Goal: Task Accomplishment & Management: Use online tool/utility

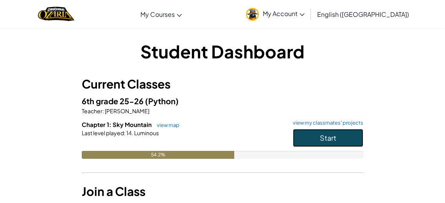
click at [307, 141] on button "Start" at bounding box center [328, 138] width 70 height 18
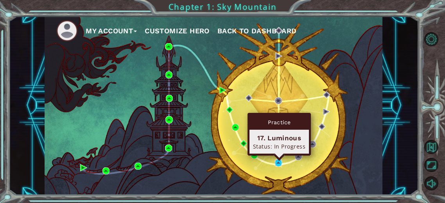
click at [277, 162] on img at bounding box center [278, 162] width 7 height 7
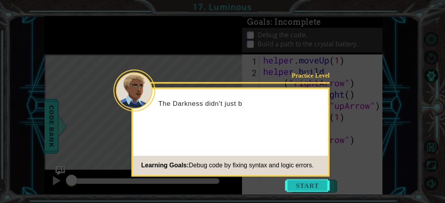
click at [293, 184] on button "Start" at bounding box center [307, 185] width 45 height 13
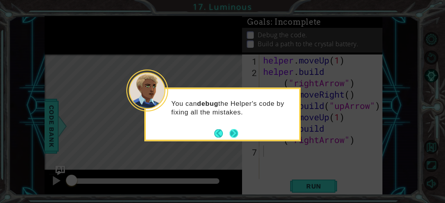
click at [238, 135] on button "Next" at bounding box center [234, 133] width 12 height 12
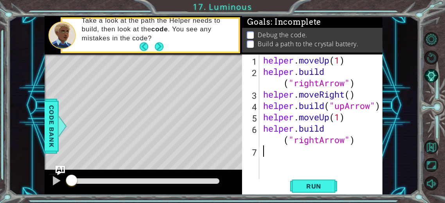
click at [325, 106] on div "helper . moveUp ( 1 ) helper . build ( "rightArrow" ) helper . moveRight ( ) he…" at bounding box center [323, 127] width 123 height 147
click at [380, 106] on div "helper . moveUp ( 1 ) helper . build ( "rightArrow" ) helper . moveRight ( ) he…" at bounding box center [323, 127] width 123 height 147
click at [296, 183] on button "Run" at bounding box center [313, 186] width 47 height 14
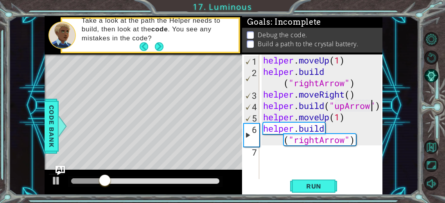
click at [344, 83] on div "helper . moveUp ( 1 ) helper . build ( "rightArrow" ) helper . moveRight ( ) he…" at bounding box center [323, 127] width 123 height 147
click at [318, 81] on div "helper . moveUp ( 1 ) helper . build ( "rightArrow" ) helper . moveRight ( ) he…" at bounding box center [323, 127] width 123 height 147
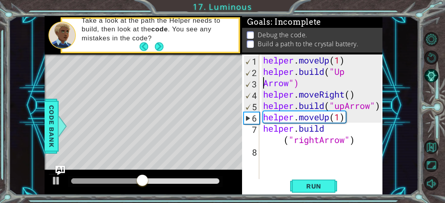
scroll to position [0, 0]
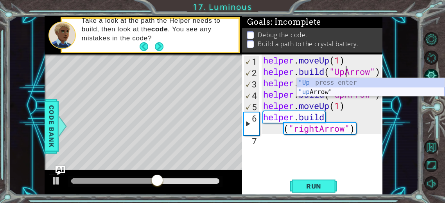
click at [322, 90] on div ""Up press enter "up Arrow" press enter" at bounding box center [371, 97] width 148 height 38
type textarea "[DOMAIN_NAME]("upArrow")"
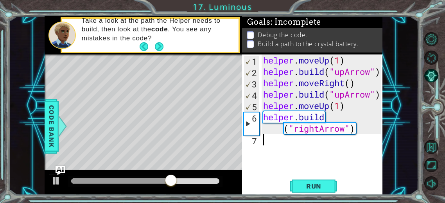
click at [348, 167] on div "helper . moveUp ( 1 ) helper . build ( "upArrow" ) helper . moveRight ( ) helpe…" at bounding box center [323, 127] width 123 height 147
click at [302, 187] on span "Run" at bounding box center [313, 186] width 31 height 8
click at [278, 144] on div "helper . moveUp ( 1 ) helper . build ( "upArrow" ) helper . moveRight ( ) helpe…" at bounding box center [323, 127] width 123 height 147
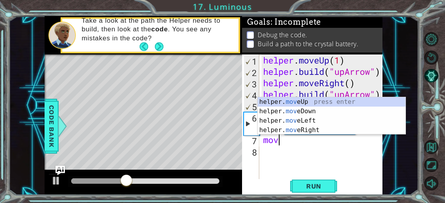
scroll to position [0, 0]
click at [55, 179] on div at bounding box center [56, 180] width 10 height 10
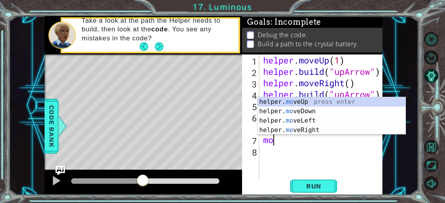
type textarea "m"
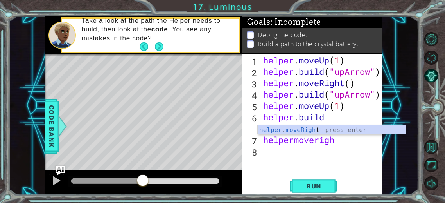
scroll to position [0, 3]
type textarea "helper.moveRight(1)"
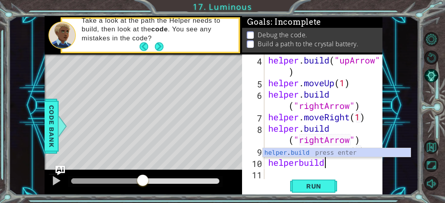
scroll to position [56, 0]
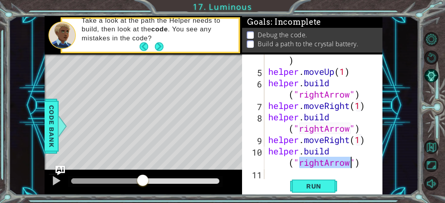
click at [323, 163] on div "helper . build ( "upArrow" ) helper . moveUp ( 1 ) helper . build ( "rightArrow…" at bounding box center [324, 116] width 115 height 125
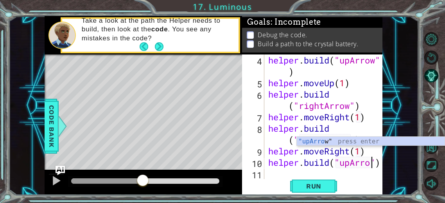
scroll to position [45, 0]
type textarea "[DOMAIN_NAME]("upArror")"
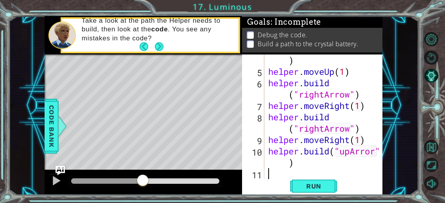
scroll to position [68, 0]
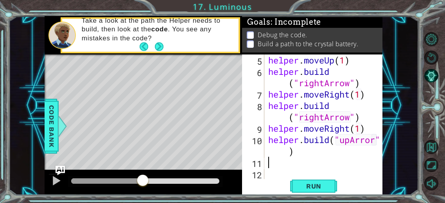
click at [291, 150] on div "helper . moveUp ( 1 ) helper . build ( "rightArrow" ) helper . moveRight ( 1 ) …" at bounding box center [326, 127] width 118 height 147
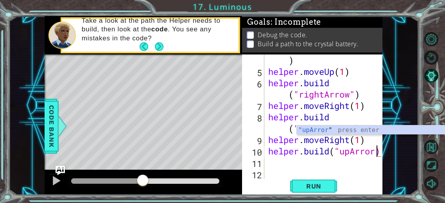
type textarea "[DOMAIN_NAME]("upArrorw)"
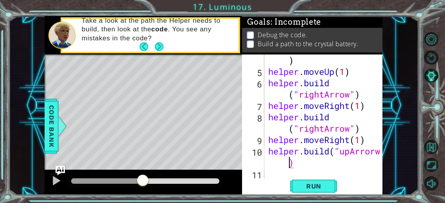
click at [273, 172] on div "helper . build ( "upArrow" ) helper . moveUp ( 1 ) helper . build ( "rightArrow…" at bounding box center [326, 122] width 118 height 159
click at [375, 151] on div at bounding box center [377, 94] width 8 height 193
type textarea "[DOMAIN_NAME]("upArrow)"
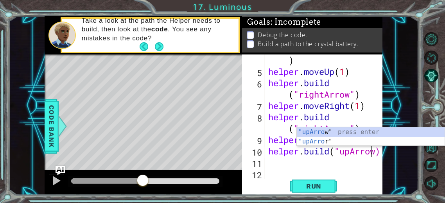
click at [298, 167] on div "helper . build ( "upArrow" ) helper . moveUp ( 1 ) helper . build ( "rightArrow…" at bounding box center [326, 122] width 118 height 159
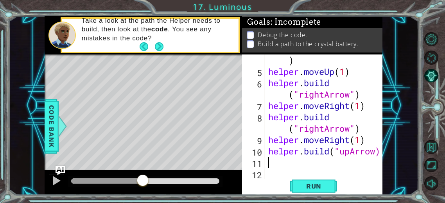
click at [278, 170] on div "helper . build ( "upArrow" ) helper . moveUp ( 1 ) helper . build ( "rightArrow…" at bounding box center [326, 122] width 118 height 159
click at [274, 163] on div "helper . build ( "upArrow" ) helper . moveUp ( 1 ) helper . build ( "rightArrow…" at bounding box center [326, 122] width 118 height 159
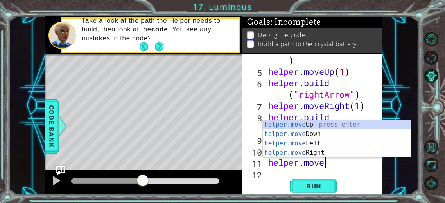
scroll to position [0, 2]
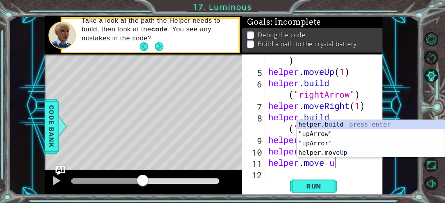
type textarea "helper.move up"
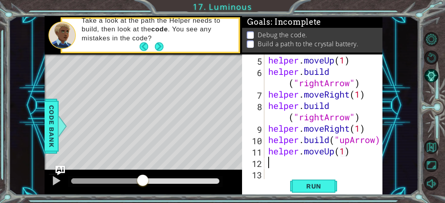
scroll to position [68, 0]
type textarea "helper.moveUp(1)"
click at [293, 182] on button "Run" at bounding box center [313, 186] width 47 height 14
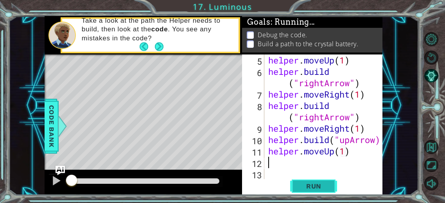
scroll to position [0, 0]
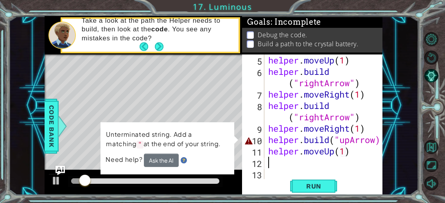
click at [302, 138] on div "helper . moveUp ( 1 ) helper . build ( "rightArrow" ) helper . moveRight ( 1 ) …" at bounding box center [326, 127] width 118 height 147
click at [329, 137] on div "helper . moveUp ( 1 ) helper . build ( "rightArrow" ) helper . moveRight ( 1 ) …" at bounding box center [326, 127] width 118 height 147
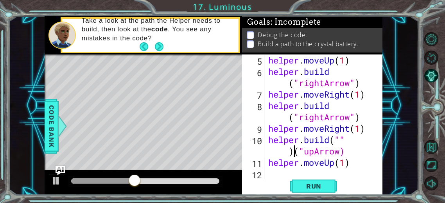
click at [293, 152] on div "helper . moveUp ( 1 ) helper . build ( "rightArrow" ) helper . moveRight ( 1 ) …" at bounding box center [326, 127] width 118 height 147
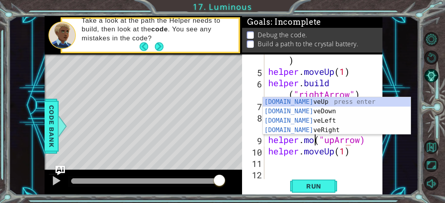
scroll to position [56, 0]
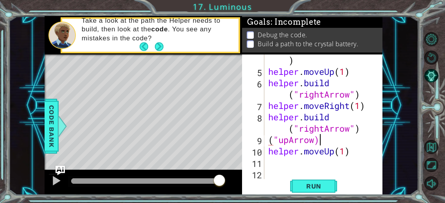
click at [330, 141] on div "helper . build ( "upArrow" ) helper . moveUp ( 1 ) helper . build ( "rightArrow…" at bounding box center [326, 122] width 118 height 159
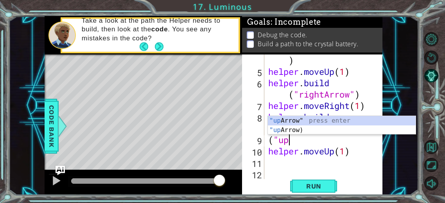
scroll to position [0, 0]
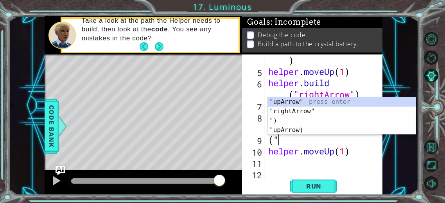
type textarea "("
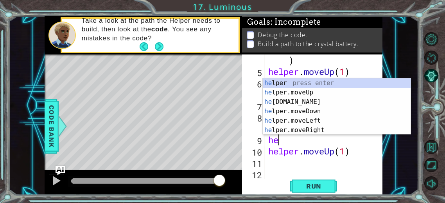
type textarea "h"
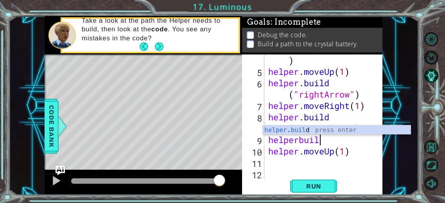
scroll to position [0, 2]
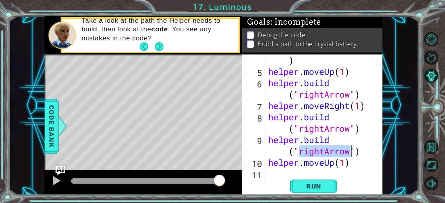
click at [324, 148] on div "helper . build ( "upArrow" ) helper . moveUp ( 1 ) helper . build ( "rightArrow…" at bounding box center [324, 116] width 115 height 125
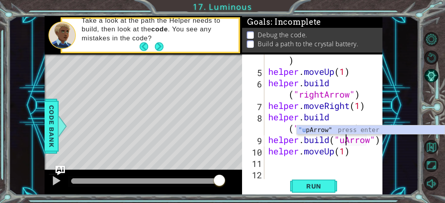
type textarea "[DOMAIN_NAME]("upArrow")"
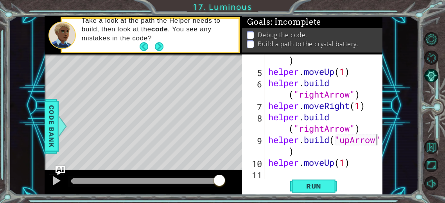
scroll to position [0, 0]
click at [363, 165] on div "helper . build ( "upArrow" ) helper . moveUp ( 1 ) helper . build ( "rightArrow…" at bounding box center [326, 122] width 118 height 159
type textarea "helper.moveUp(1)"
click at [308, 176] on div "helper . build ( "upArrow" ) helper . moveUp ( 1 ) helper . build ( "rightArrow…" at bounding box center [326, 122] width 118 height 159
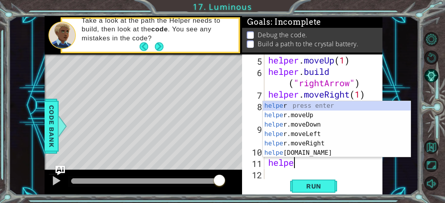
scroll to position [0, 1]
type textarea "helperm"
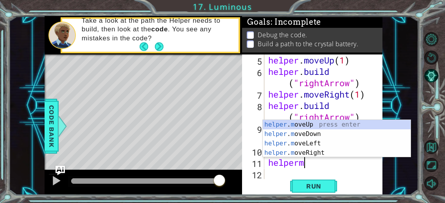
type textarea "o"
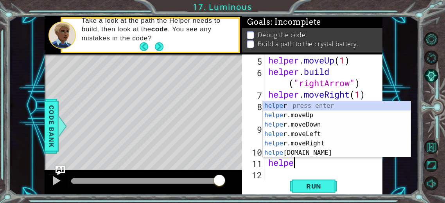
scroll to position [0, 0]
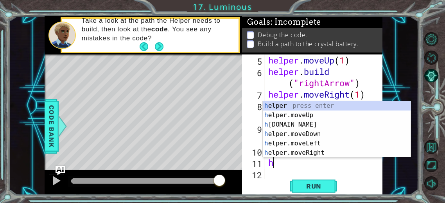
type textarea "h"
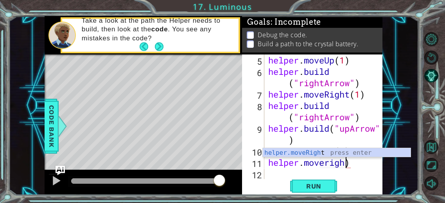
scroll to position [0, 4]
type textarea "helper.moveRight(1)"
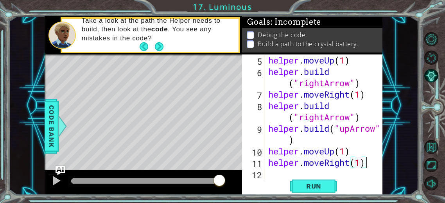
scroll to position [68, 0]
click at [268, 160] on div "helper . moveUp ( 1 ) helper . build ( "rightArrow" ) helper . moveRight ( 1 ) …" at bounding box center [326, 127] width 118 height 147
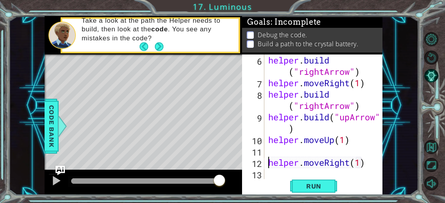
scroll to position [79, 0]
click at [268, 151] on div "helper . build ( "rightArrow" ) helper . moveRight ( 1 ) helper . build ( "righ…" at bounding box center [326, 133] width 118 height 159
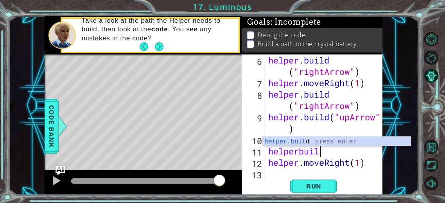
scroll to position [0, 2]
type textarea "[DOMAIN_NAME]("rightArrow")"
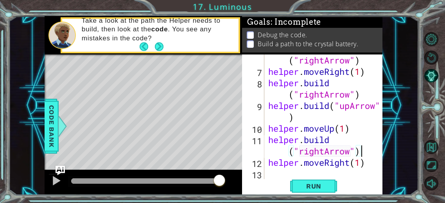
scroll to position [90, 0]
click at [350, 172] on div "helper . build ( "rightArrow" ) helper . moveRight ( 1 ) helper . build ( "righ…" at bounding box center [326, 122] width 118 height 159
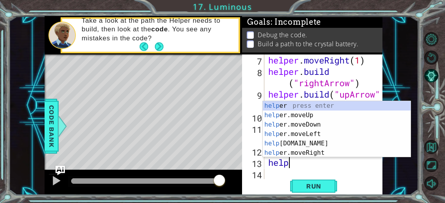
scroll to position [0, 1]
type textarea "helper"
click at [360, 174] on div "helper . moveRight ( 1 ) helper . build ( "rightArrow" ) helper . build ( "upAr…" at bounding box center [326, 127] width 118 height 147
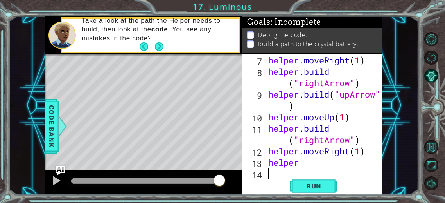
scroll to position [0, 0]
click at [305, 165] on div "helper . moveRight ( 1 ) helper . build ( "rightArrow" ) helper . build ( "upAr…" at bounding box center [326, 127] width 118 height 147
click at [369, 163] on div "helper . moveRight ( 1 ) helper . build ( "rightArrow" ) helper . build ( "upAr…" at bounding box center [326, 127] width 118 height 147
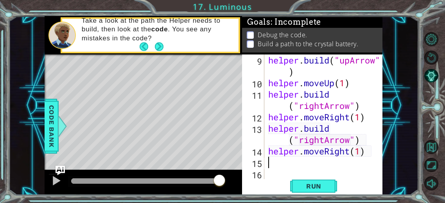
scroll to position [136, 0]
type textarea "helper.moveRight(1)"
click at [315, 189] on span "Run" at bounding box center [313, 186] width 31 height 8
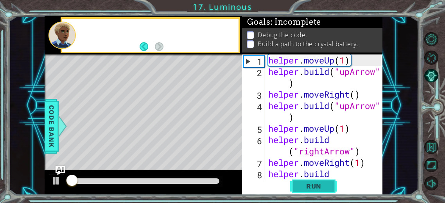
scroll to position [0, 0]
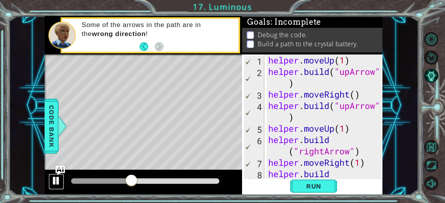
click at [55, 183] on div at bounding box center [56, 180] width 10 height 10
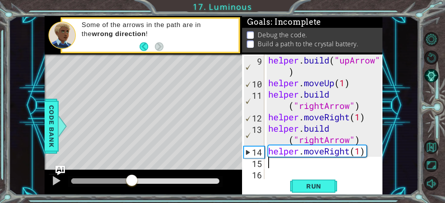
scroll to position [136, 0]
click at [371, 151] on div "helper . build ( "upArrow" ) helper . moveUp ( 1 ) helper . build ( "rightArrow…" at bounding box center [326, 133] width 118 height 159
click at [349, 138] on div "helper . build ( "upArrow" ) helper . moveUp ( 1 ) helper . build ( "rightArrow…" at bounding box center [326, 133] width 118 height 159
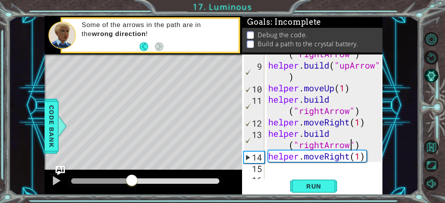
scroll to position [131, 0]
click at [310, 189] on span "Run" at bounding box center [313, 186] width 31 height 8
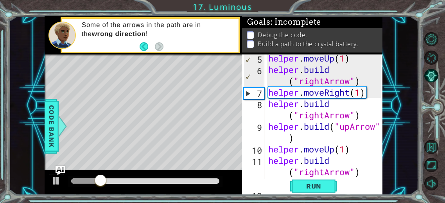
scroll to position [70, 0]
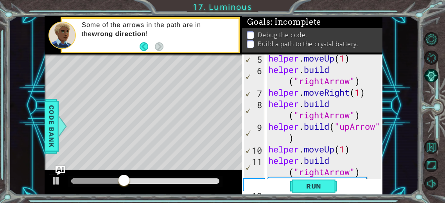
click at [366, 157] on div "helper . moveUp ( 1 ) helper . build ( "rightArrow" ) helper . moveRight ( 1 ) …" at bounding box center [326, 125] width 118 height 147
click at [358, 147] on div "helper . moveUp ( 1 ) helper . build ( "rightArrow" ) helper . moveRight ( 1 ) …" at bounding box center [326, 125] width 118 height 147
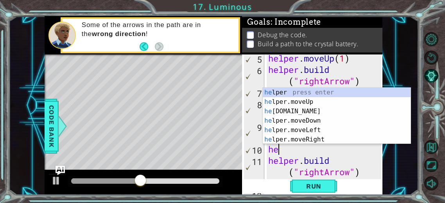
type textarea "h"
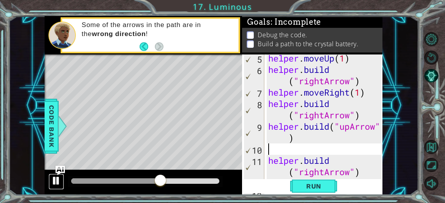
click at [52, 185] on div at bounding box center [56, 180] width 10 height 10
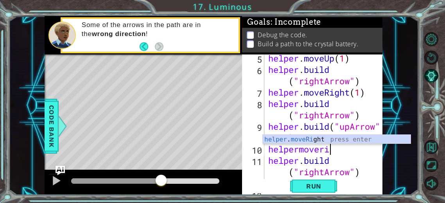
scroll to position [0, 3]
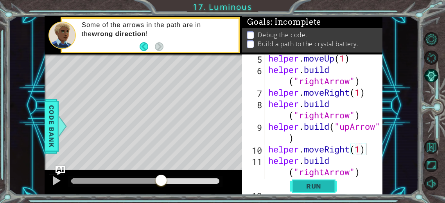
click at [305, 185] on span "Run" at bounding box center [313, 186] width 31 height 8
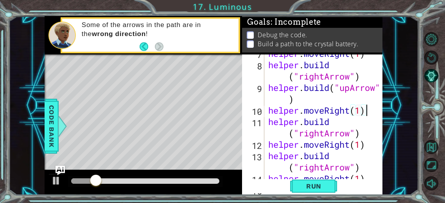
scroll to position [136, 0]
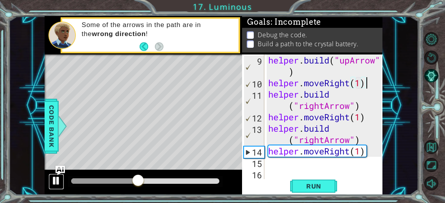
click at [56, 178] on div at bounding box center [56, 180] width 10 height 10
click at [376, 152] on div at bounding box center [377, 49] width 8 height 261
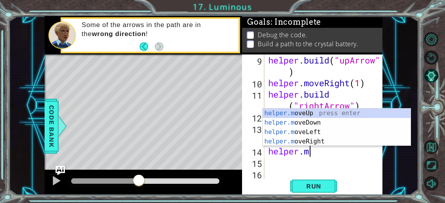
type textarea "h"
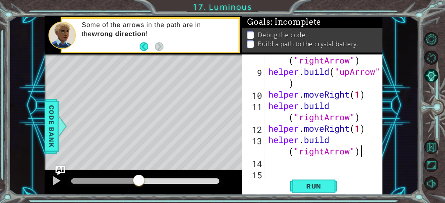
scroll to position [124, 0]
click at [305, 185] on span "Run" at bounding box center [313, 186] width 31 height 8
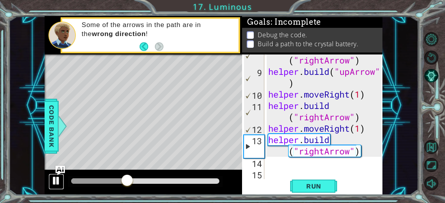
click at [56, 176] on div at bounding box center [56, 180] width 10 height 10
click at [321, 115] on div "helper . build ( "rightArrow" ) helper . build ( "upArrow" ) helper . moveRight…" at bounding box center [326, 122] width 118 height 159
click at [323, 115] on div "helper . build ( "rightArrow" ) helper . build ( "upArrow" ) helper . moveRight…" at bounding box center [326, 122] width 118 height 159
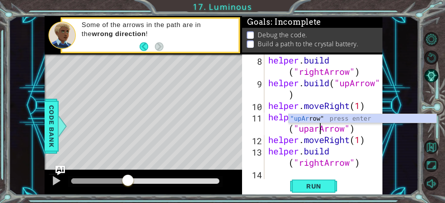
scroll to position [0, 4]
type textarea "[DOMAIN_NAME]("upArrow")"
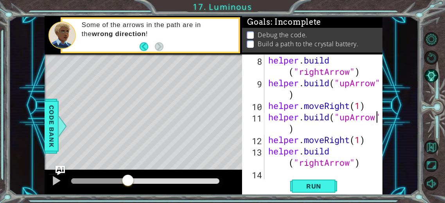
scroll to position [0, 0]
click at [351, 136] on div "helper . build ( "rightArrow" ) helper . build ( "upArrow" ) helper . moveRight…" at bounding box center [326, 133] width 118 height 159
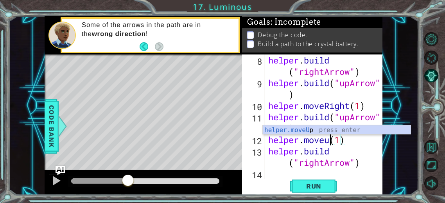
scroll to position [0, 3]
click at [340, 149] on div "helper . build ( "rightArrow" ) helper . build ( "upArrow" ) helper . moveRight…" at bounding box center [326, 133] width 118 height 159
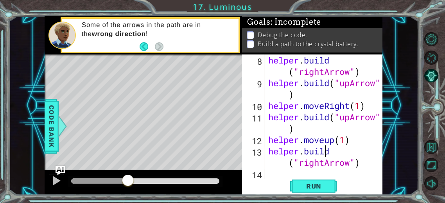
click at [334, 156] on div "helper . build ( "rightArrow" ) helper . build ( "upArrow" ) helper . moveRight…" at bounding box center [326, 133] width 118 height 159
click at [331, 151] on div "helper . build ( "rightArrow" ) helper . build ( "upArrow" ) helper . moveRight…" at bounding box center [326, 133] width 118 height 159
click at [364, 158] on div "helper . build ( "rightArrow" ) helper . build ( "upArrow" ) helper . moveRight…" at bounding box center [326, 133] width 118 height 159
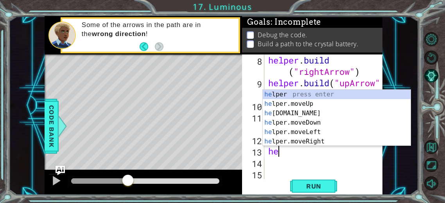
type textarea "h"
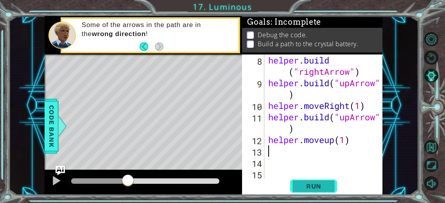
click at [320, 187] on span "Run" at bounding box center [313, 186] width 31 height 8
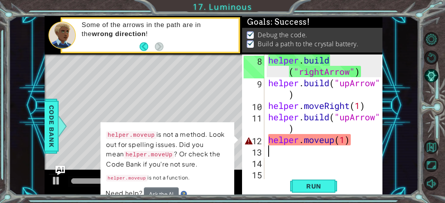
click at [369, 135] on div "helper . build ( "rightArrow" ) helper . build ( "upArrow" ) helper . moveRight…" at bounding box center [326, 133] width 118 height 159
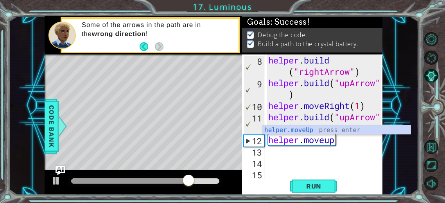
type textarea "helper.moveUp(1)"
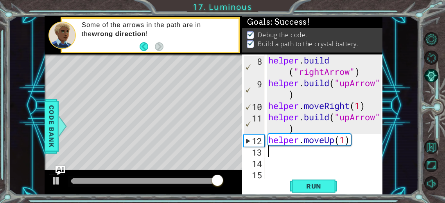
click at [310, 176] on div "helper . build ( "rightArrow" ) helper . build ( "upArrow" ) helper . moveRight…" at bounding box center [326, 133] width 118 height 159
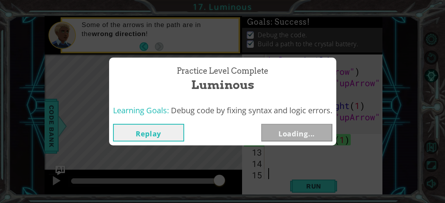
click at [311, 183] on div "Practice Level Complete Luminous Learning Goals: Debug code by fixing syntax an…" at bounding box center [222, 101] width 445 height 203
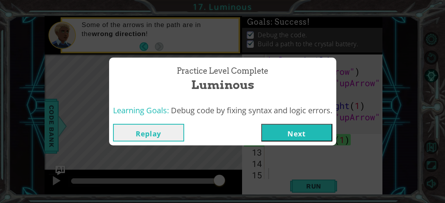
click at [286, 133] on button "Next" at bounding box center [296, 133] width 71 height 18
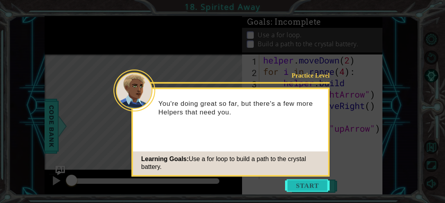
click at [297, 188] on button "Start" at bounding box center [307, 185] width 45 height 13
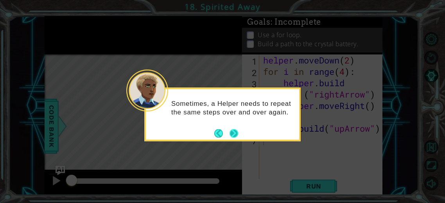
click at [232, 133] on button "Next" at bounding box center [234, 133] width 11 height 11
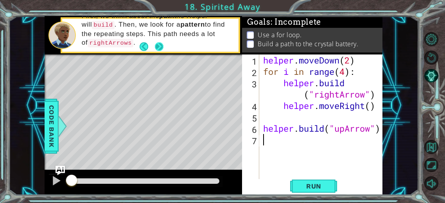
click at [156, 48] on button "Next" at bounding box center [158, 46] width 9 height 9
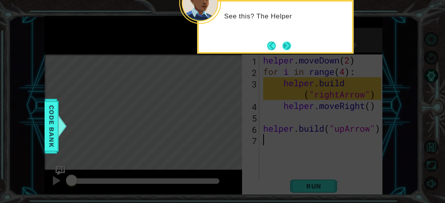
click at [284, 41] on button "Next" at bounding box center [287, 45] width 12 height 12
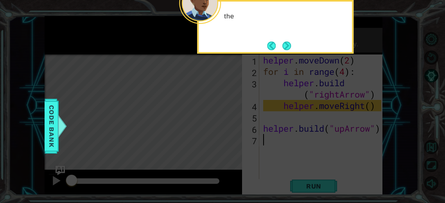
click at [284, 41] on button "Next" at bounding box center [287, 45] width 14 height 14
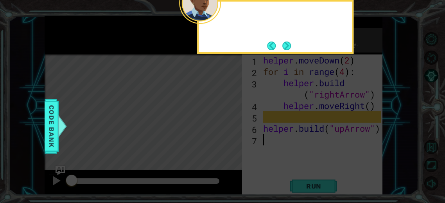
click at [284, 41] on button "Next" at bounding box center [286, 45] width 13 height 13
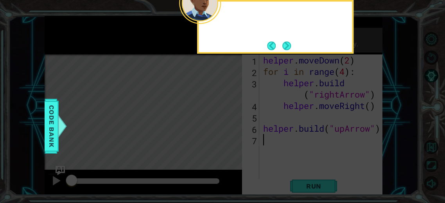
click at [284, 41] on button "Next" at bounding box center [287, 45] width 14 height 14
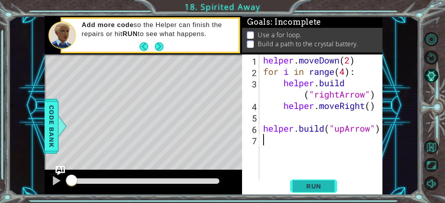
click at [309, 187] on span "Run" at bounding box center [313, 186] width 31 height 8
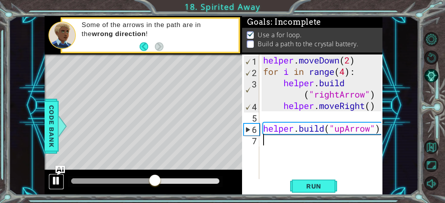
click at [57, 179] on div at bounding box center [56, 180] width 10 height 10
click at [59, 178] on div at bounding box center [56, 180] width 10 height 10
click at [57, 170] on img "Ask AI" at bounding box center [60, 170] width 10 height 10
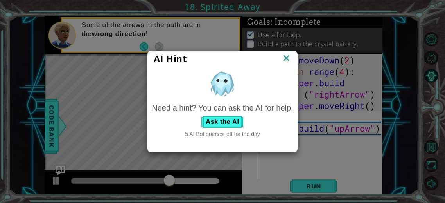
click at [289, 61] on img at bounding box center [286, 59] width 10 height 12
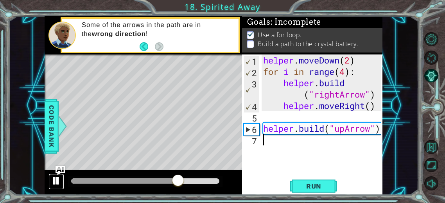
click at [54, 181] on div at bounding box center [56, 180] width 10 height 10
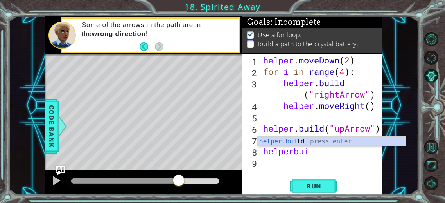
scroll to position [0, 5]
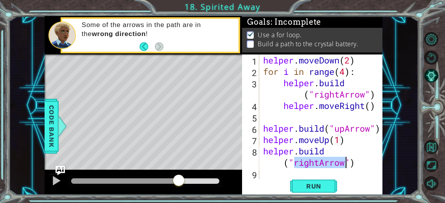
click at [320, 160] on div "helper . moveDown ( 2 ) for i in range ( 4 ) : helper . build ( "rightArrow" ) …" at bounding box center [321, 116] width 119 height 125
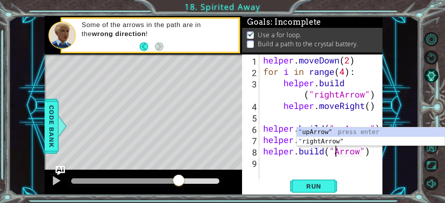
scroll to position [0, 4]
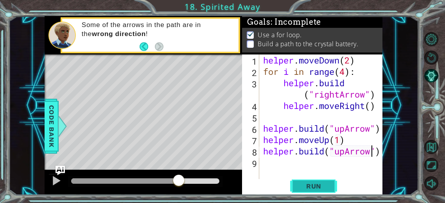
type textarea "[DOMAIN_NAME]("upArrow")"
click at [321, 185] on span "Run" at bounding box center [313, 186] width 31 height 8
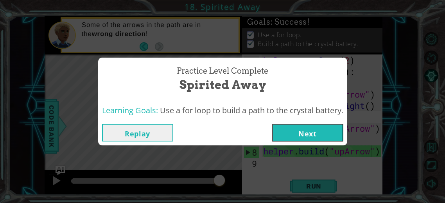
click at [299, 136] on button "Next" at bounding box center [307, 133] width 71 height 18
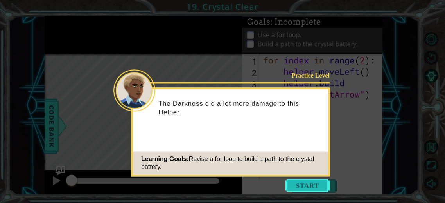
click at [296, 184] on button "Start" at bounding box center [307, 185] width 45 height 13
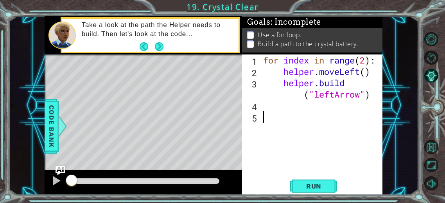
click at [296, 184] on button "Run" at bounding box center [313, 186] width 47 height 14
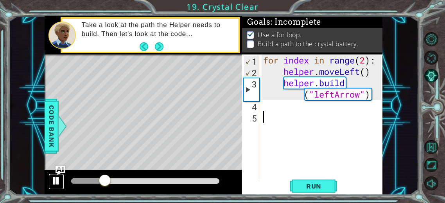
click at [52, 175] on div at bounding box center [56, 180] width 10 height 10
click at [268, 106] on div "for index in range ( 2 ) : helper . moveLeft ( ) helper . build ( "leftArrow" )" at bounding box center [323, 127] width 123 height 147
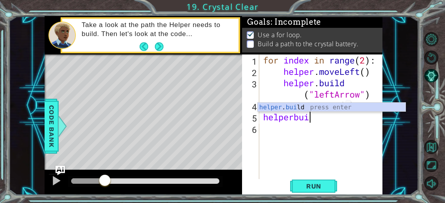
scroll to position [0, 2]
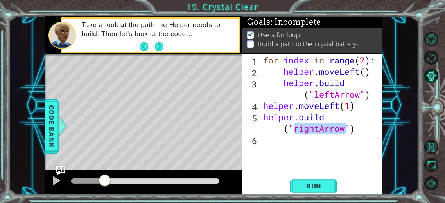
click at [322, 126] on div "for index in range ( 2 ) : helper . moveLeft ( ) helper . build ( "leftArrow" )…" at bounding box center [321, 116] width 119 height 125
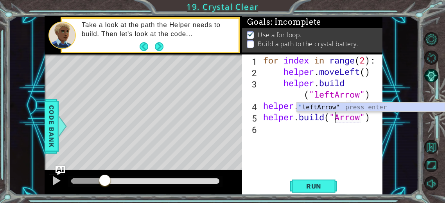
scroll to position [0, 4]
type textarea "[DOMAIN_NAME]("leftArrow")"
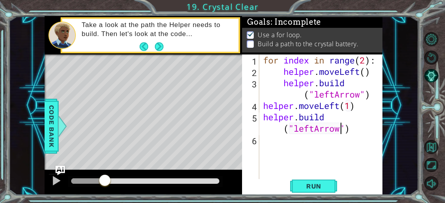
click at [289, 140] on div "for index in range ( 2 ) : helper . moveLeft ( ) helper . build ( "leftArrow" )…" at bounding box center [323, 127] width 123 height 147
click at [341, 127] on div "for index in range ( 2 ) : helper . moveLeft ( ) helper . build ( "leftArrow" )…" at bounding box center [323, 127] width 123 height 147
type textarea "[DOMAIN_NAME]("leftArrow")"
click at [329, 150] on div "for index in range ( 2 ) : helper . moveLeft ( ) helper . build ( "leftArrow" )…" at bounding box center [323, 127] width 123 height 147
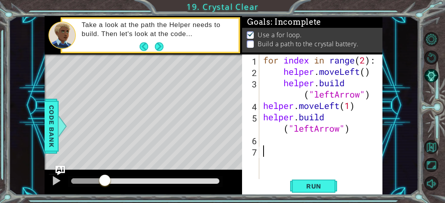
click at [307, 142] on div "for index in range ( 2 ) : helper . moveLeft ( ) helper . build ( "leftArrow" )…" at bounding box center [323, 127] width 123 height 147
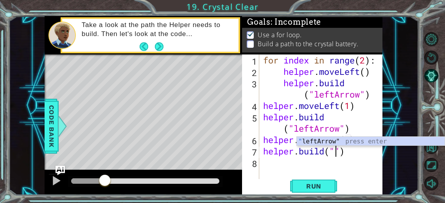
scroll to position [0, 4]
type textarea "[DOMAIN_NAME]("leftArrow")"
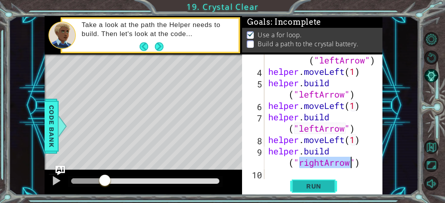
scroll to position [45, 0]
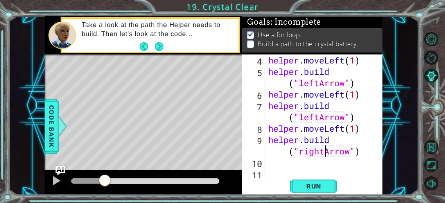
click at [324, 150] on div "helper . moveLeft ( 1 ) helper . build ( "leftArrow" ) helper . moveLeft ( 1 ) …" at bounding box center [326, 127] width 118 height 147
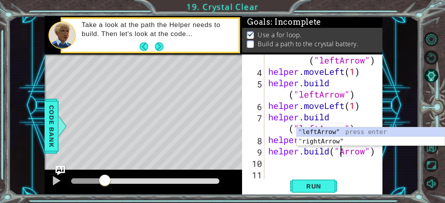
scroll to position [0, 4]
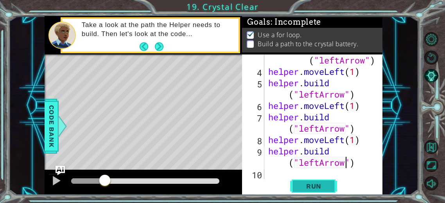
type textarea "[DOMAIN_NAME]("leftArrow")"
click at [330, 190] on button "Run" at bounding box center [313, 186] width 47 height 14
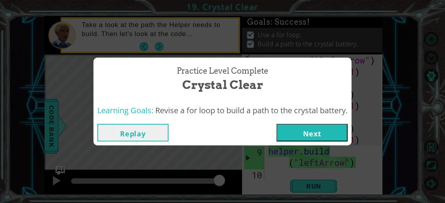
click at [297, 129] on button "Next" at bounding box center [311, 133] width 71 height 18
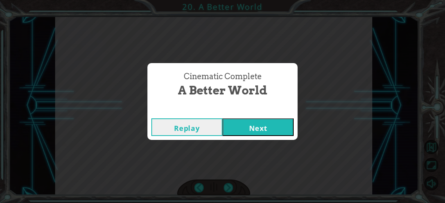
click at [232, 120] on button "Next" at bounding box center [257, 127] width 71 height 18
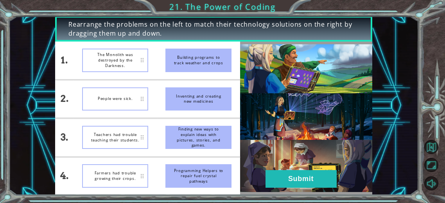
click at [236, 118] on div "1. 2. 3. 4. The Monolith was destroyed by the Darkness. People were sick. Teach…" at bounding box center [147, 117] width 185 height 153
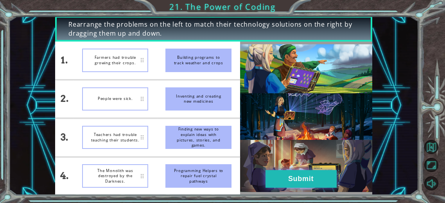
click at [303, 181] on button "Submit" at bounding box center [300, 179] width 71 height 18
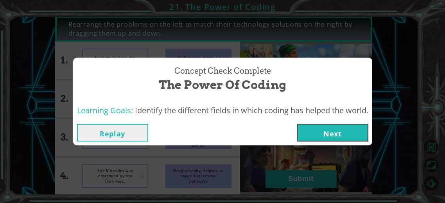
click at [306, 138] on button "Next" at bounding box center [332, 133] width 71 height 18
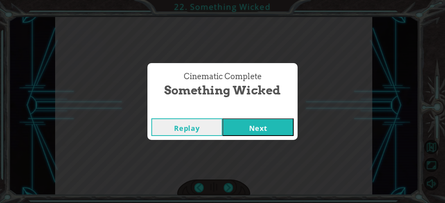
click at [255, 129] on button "Next" at bounding box center [257, 127] width 71 height 18
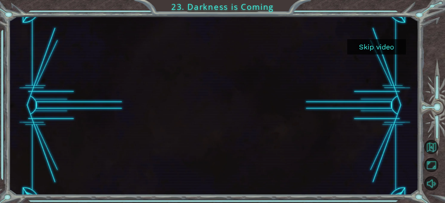
click at [379, 46] on button "Skip video" at bounding box center [376, 46] width 59 height 15
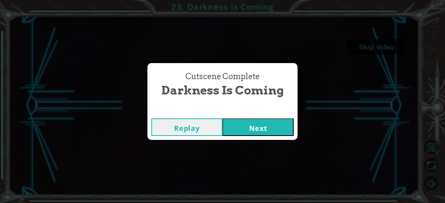
click at [236, 129] on button "Next" at bounding box center [257, 127] width 71 height 18
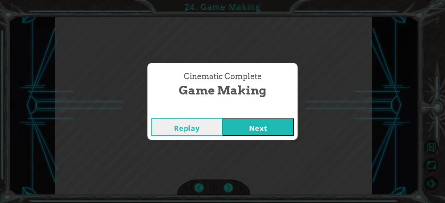
click at [272, 134] on button "Next" at bounding box center [257, 127] width 71 height 18
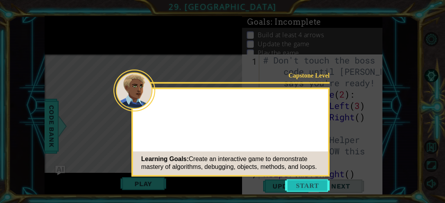
click at [321, 183] on button "Start" at bounding box center [307, 185] width 45 height 13
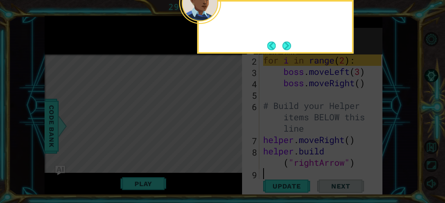
scroll to position [34, 0]
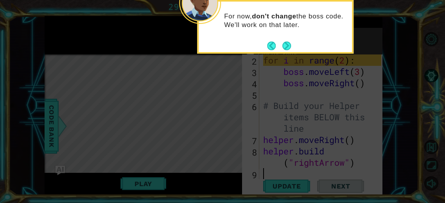
click at [393, 146] on icon at bounding box center [222, 30] width 445 height 344
click at [287, 41] on button "Next" at bounding box center [286, 45] width 9 height 9
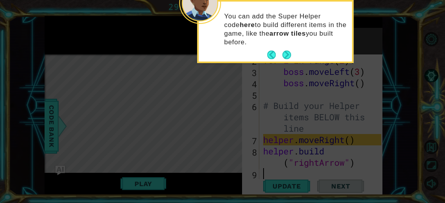
click at [289, 47] on div "You can add the Super Helper code here to build different items in the game, li…" at bounding box center [275, 33] width 153 height 57
click at [286, 55] on button "Next" at bounding box center [286, 54] width 9 height 9
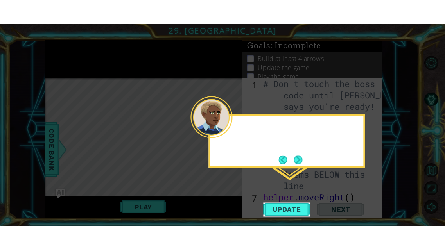
scroll to position [0, 0]
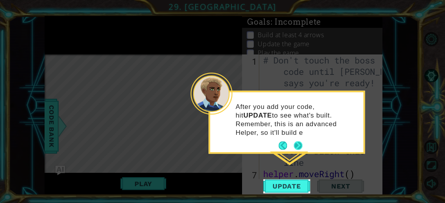
click at [298, 141] on button "Next" at bounding box center [298, 145] width 9 height 9
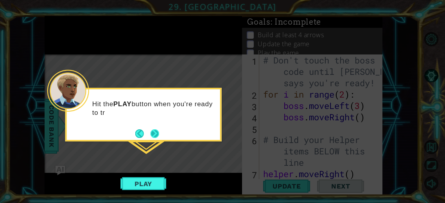
click at [156, 132] on button "Next" at bounding box center [154, 133] width 9 height 9
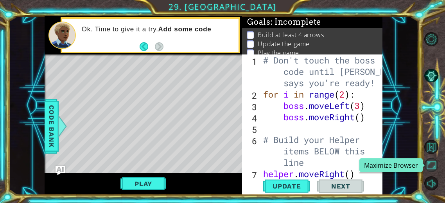
click at [427, 164] on button "Maximize Browser" at bounding box center [431, 165] width 14 height 14
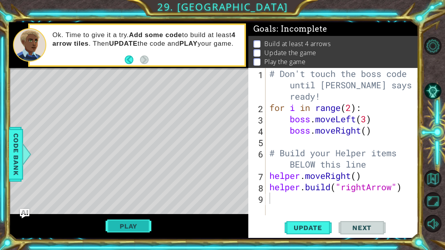
click at [115, 202] on button "Play" at bounding box center [129, 226] width 46 height 15
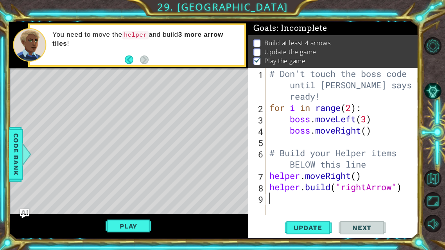
click at [297, 199] on div "# Don't touch the boss code until [PERSON_NAME] says you're ready! for i in ran…" at bounding box center [344, 164] width 153 height 193
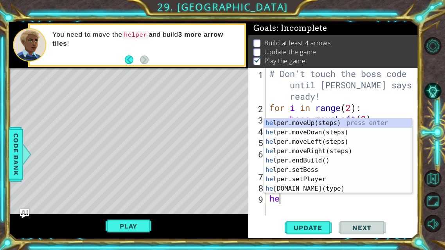
scroll to position [0, 0]
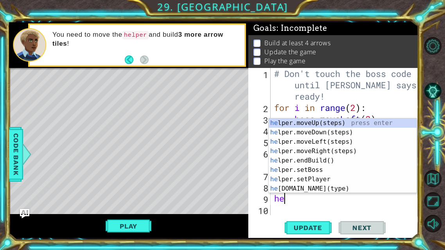
type textarea "h"
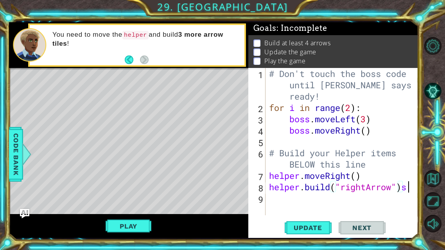
scroll to position [0, 5]
type textarea "[DOMAIN_NAME]("rightArrow")"
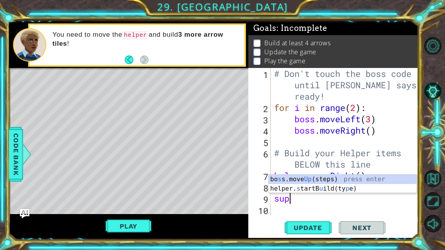
scroll to position [0, 0]
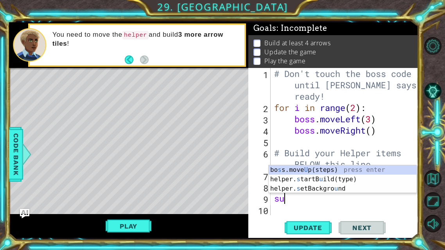
type textarea "s"
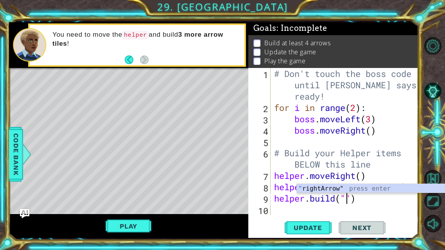
scroll to position [0, 4]
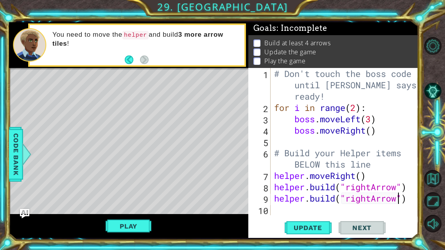
click at [409, 200] on div "# Don't touch the boss code until [PERSON_NAME] says you're ready! for i in ran…" at bounding box center [346, 164] width 148 height 193
type textarea "[DOMAIN_NAME]("rightArrow")22"
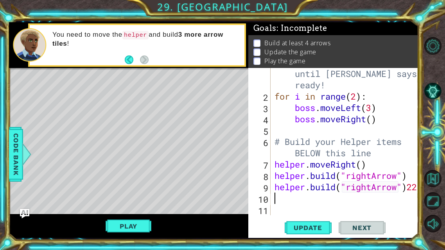
scroll to position [11, 0]
click at [306, 202] on span "Update" at bounding box center [308, 228] width 44 height 8
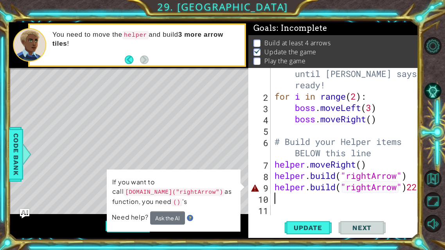
click at [416, 186] on div at bounding box center [413, 136] width 8 height 159
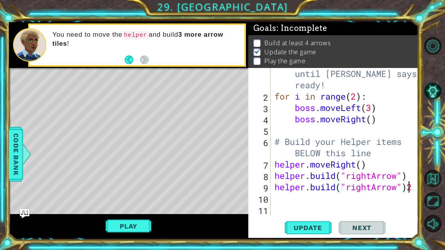
click at [416, 186] on div at bounding box center [413, 136] width 8 height 159
type textarea "[DOMAIN_NAME]("rightArrow")"
click at [312, 202] on span "Update" at bounding box center [308, 228] width 44 height 8
click at [138, 202] on button "Play" at bounding box center [129, 226] width 46 height 15
click at [97, 63] on div "You need to move the helper and build 3 more arrow tiles !" at bounding box center [145, 45] width 197 height 37
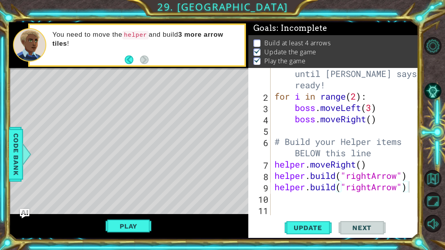
click at [278, 195] on div "# Don't touch the boss code until [PERSON_NAME] says you're ready! for i in ran…" at bounding box center [347, 153] width 148 height 193
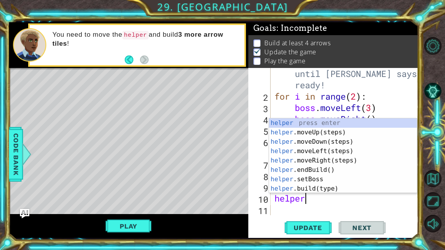
scroll to position [0, 1]
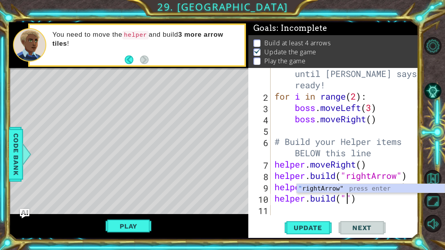
type textarea "[DOMAIN_NAME]("rightArrow")"
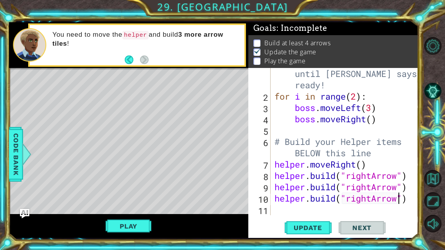
scroll to position [0, 0]
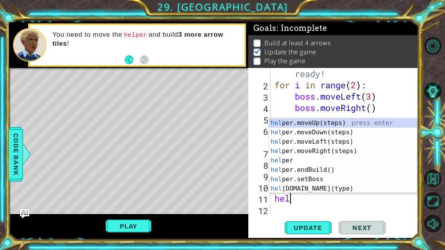
type textarea "help"
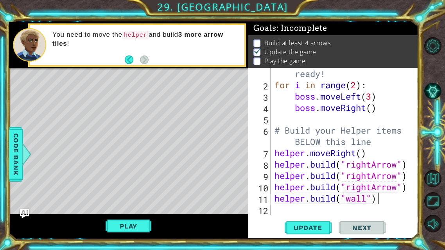
scroll to position [22, 0]
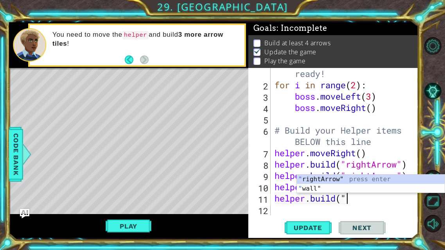
type textarea "[DOMAIN_NAME]("rightArrow""
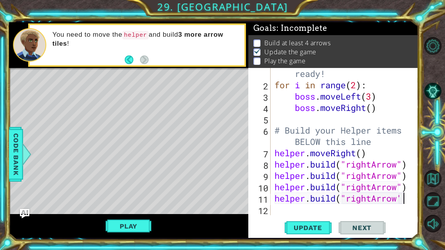
scroll to position [0, 5]
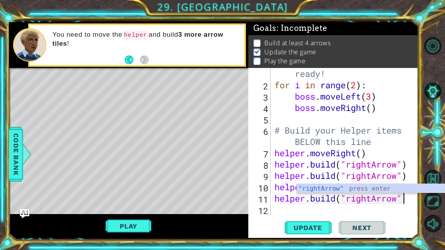
type textarea "[DOMAIN_NAME]("rightArrow")"
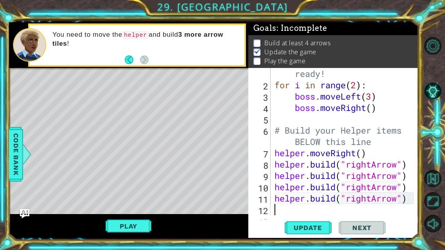
scroll to position [34, 0]
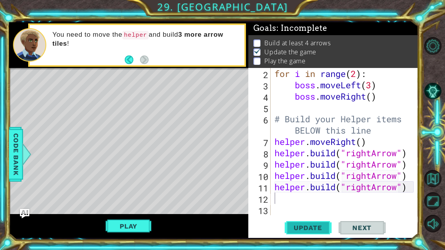
click at [298, 202] on span "Update" at bounding box center [308, 228] width 44 height 8
click at [111, 202] on button "Play" at bounding box center [129, 226] width 46 height 15
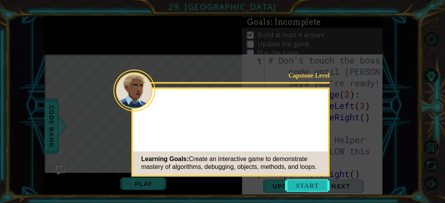
click at [310, 186] on button "Start" at bounding box center [307, 185] width 45 height 13
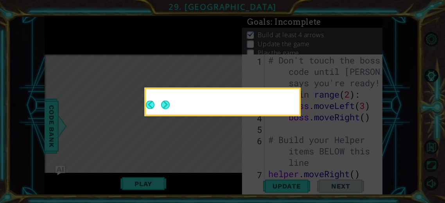
click at [310, 186] on icon at bounding box center [222, 101] width 445 height 203
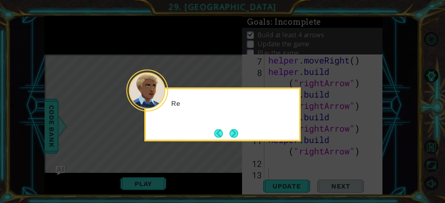
scroll to position [113, 0]
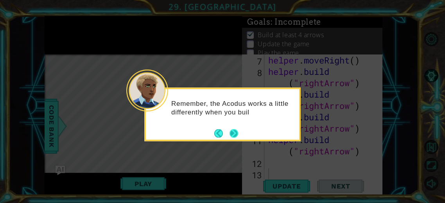
click at [232, 133] on button "Next" at bounding box center [233, 133] width 9 height 9
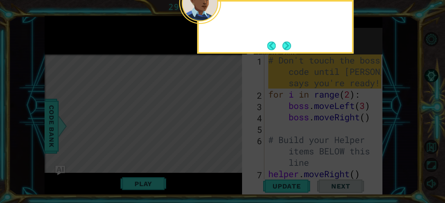
scroll to position [0, 0]
click at [284, 45] on button "Next" at bounding box center [286, 45] width 9 height 9
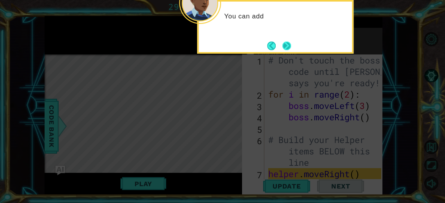
click at [283, 48] on button "Next" at bounding box center [286, 45] width 9 height 9
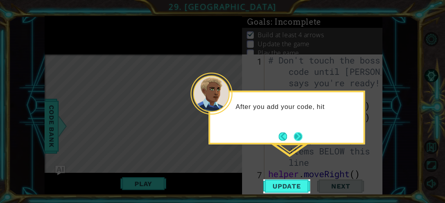
click at [295, 132] on button "Next" at bounding box center [298, 136] width 9 height 9
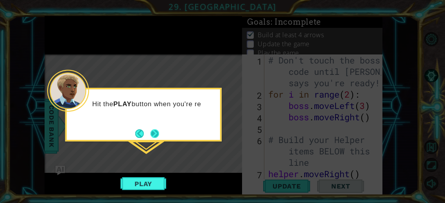
click at [157, 132] on button "Next" at bounding box center [154, 133] width 11 height 11
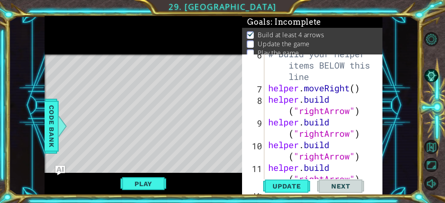
scroll to position [113, 0]
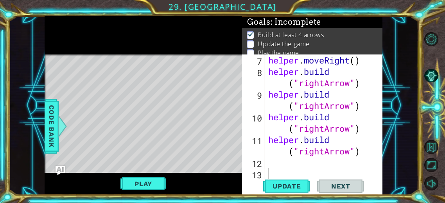
click at [271, 166] on div "helper . moveRight ( ) helper . build ( "rightArrow" ) helper . build ( "rightA…" at bounding box center [326, 127] width 118 height 147
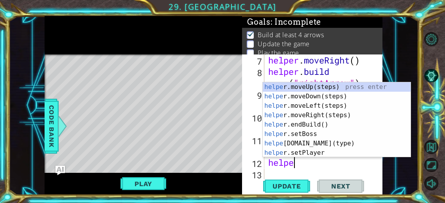
scroll to position [0, 1]
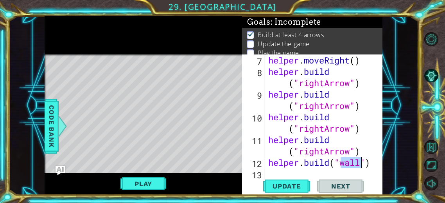
type textarea "[DOMAIN_NAME]("")"
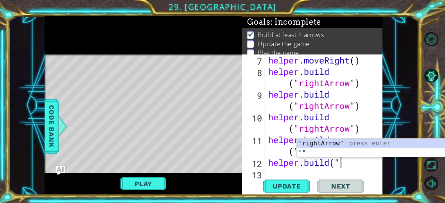
type textarea "[DOMAIN_NAME]("rightArrow""
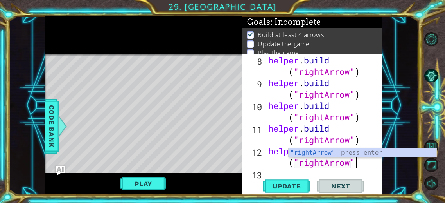
scroll to position [0, 5]
type textarea "[DOMAIN_NAME]("rightArrow")"
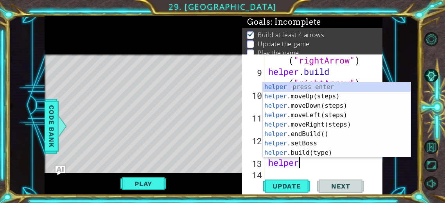
scroll to position [0, 1]
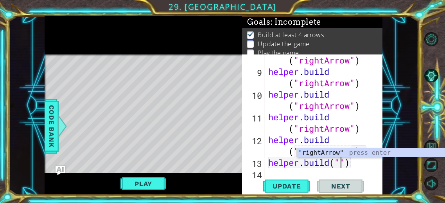
type textarea "[DOMAIN_NAME]("rightArrow")"
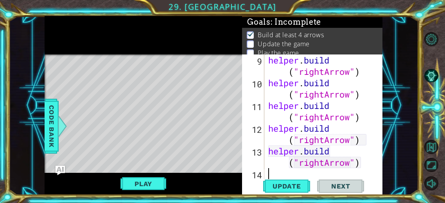
scroll to position [158, 0]
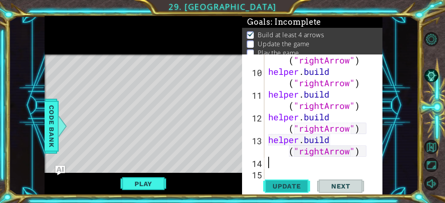
click at [269, 185] on span "Update" at bounding box center [287, 186] width 44 height 8
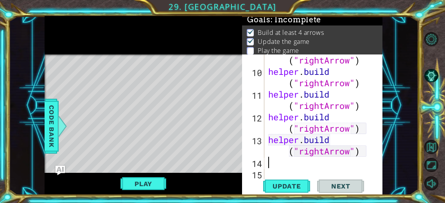
scroll to position [3, 0]
click at [155, 190] on button "Play" at bounding box center [143, 183] width 46 height 15
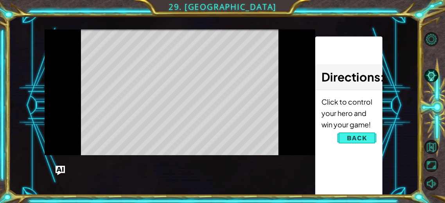
click at [156, 187] on div "Level Map" at bounding box center [225, 144] width 361 height 230
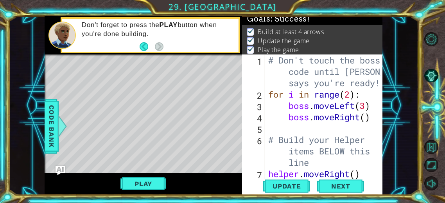
scroll to position [0, 0]
click at [333, 189] on span "Next" at bounding box center [340, 186] width 35 height 8
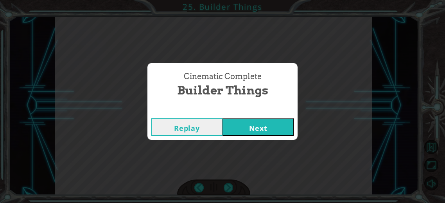
click at [246, 122] on button "Next" at bounding box center [257, 127] width 71 height 18
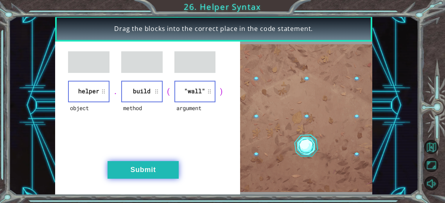
click at [129, 170] on button "Submit" at bounding box center [143, 170] width 71 height 18
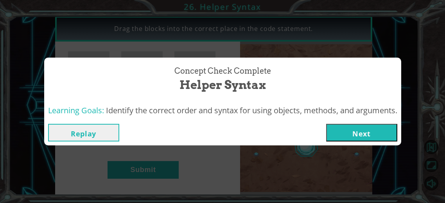
click at [336, 131] on button "Next" at bounding box center [361, 133] width 71 height 18
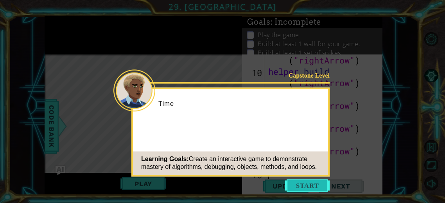
click at [301, 183] on button "Start" at bounding box center [307, 185] width 45 height 13
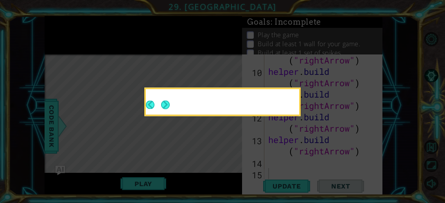
scroll to position [158, 0]
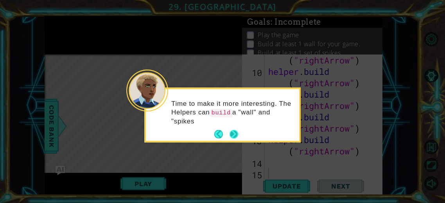
click at [230, 136] on button "Next" at bounding box center [234, 134] width 10 height 10
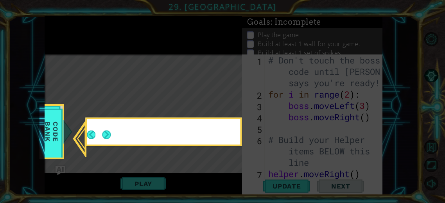
scroll to position [0, 0]
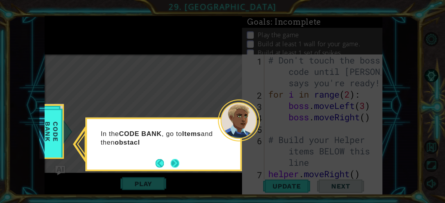
click at [173, 161] on button "Next" at bounding box center [174, 162] width 9 height 9
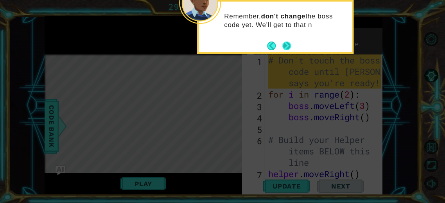
click at [284, 47] on button "Next" at bounding box center [286, 45] width 9 height 9
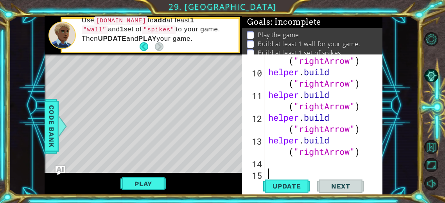
scroll to position [158, 0]
click at [276, 159] on div "helper . build ( "rightArrow" ) helper . build ( "rightArrow" ) helper . build …" at bounding box center [326, 122] width 118 height 159
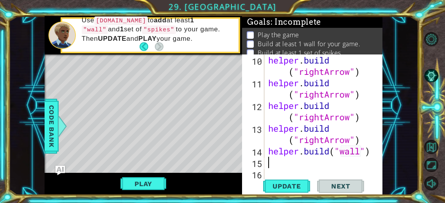
scroll to position [170, 0]
type textarea "helper.build("wall")b"
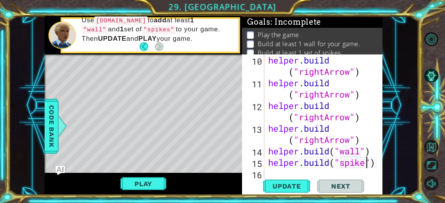
scroll to position [0, 4]
type textarea "helper.build("spikes")"
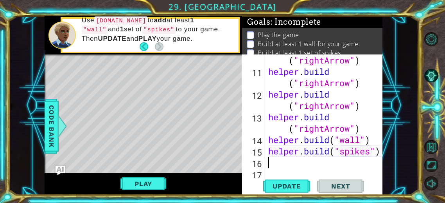
scroll to position [181, 0]
click at [299, 188] on span "Update" at bounding box center [287, 186] width 44 height 8
click at [155, 182] on button "Play" at bounding box center [143, 183] width 46 height 15
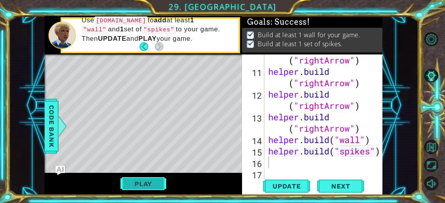
scroll to position [0, 0]
type textarea "[DOMAIN_NAME]("wall")"
click at [269, 139] on div "helper . build ( "rightArrow" ) helper . build ( "rightArrow" ) helper . build …" at bounding box center [326, 122] width 118 height 159
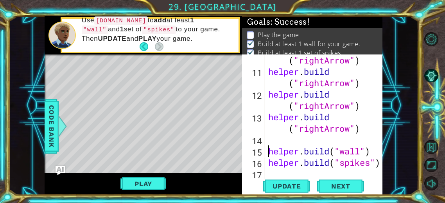
click at [267, 143] on div "helper . build ( "rightArrow" ) helper . build ( "rightArrow" ) helper . build …" at bounding box center [326, 122] width 118 height 159
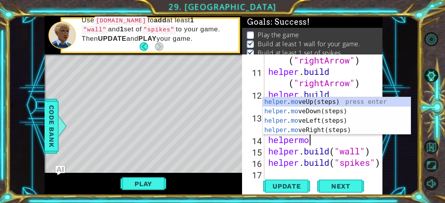
scroll to position [0, 2]
type textarea "helpermoved"
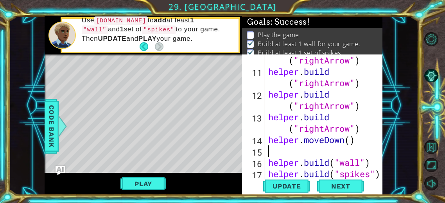
scroll to position [0, 0]
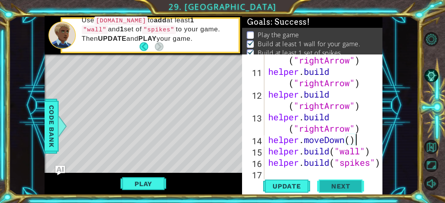
type textarea "helper.moveDown()"
click at [328, 186] on span "Next" at bounding box center [340, 188] width 35 height 8
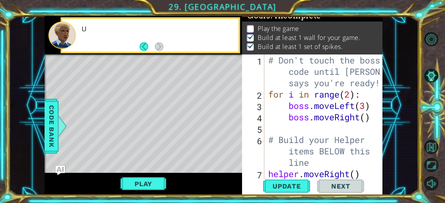
scroll to position [7, 0]
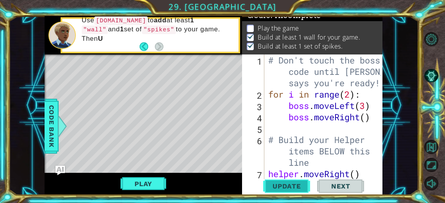
click at [275, 185] on span "Update" at bounding box center [287, 186] width 44 height 8
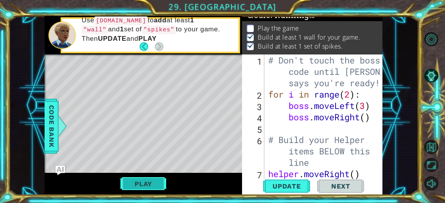
click at [145, 179] on button "Play" at bounding box center [143, 183] width 46 height 15
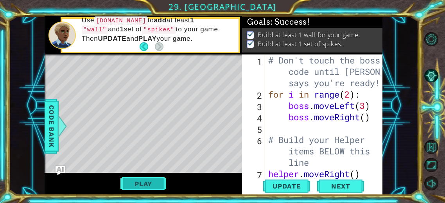
scroll to position [0, 0]
click at [326, 189] on span "Next" at bounding box center [340, 187] width 35 height 8
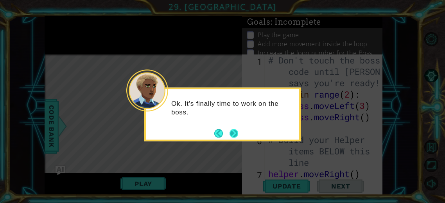
click at [234, 133] on button "Next" at bounding box center [233, 133] width 9 height 9
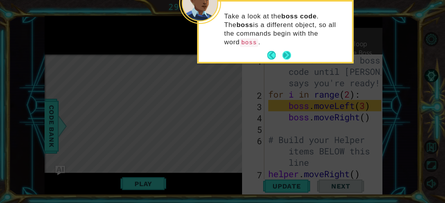
click at [282, 51] on button "Next" at bounding box center [286, 55] width 9 height 9
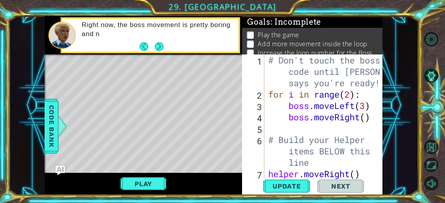
click at [280, 128] on div "# Don't touch the boss code until Vega says you're ready! for i in range ( 2 ) …" at bounding box center [326, 144] width 118 height 181
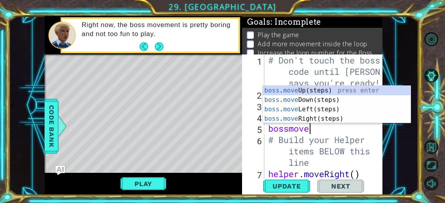
scroll to position [0, 2]
type textarea "bossmover"
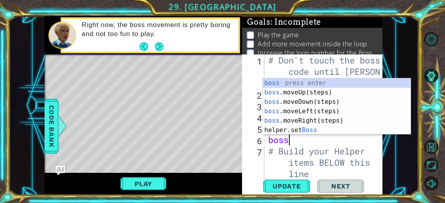
scroll to position [0, 0]
type textarea "bossm"
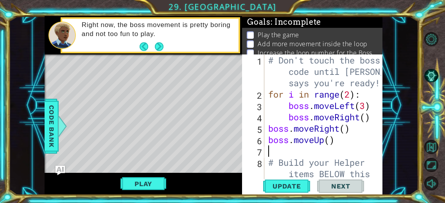
click at [322, 139] on div "# Don't touch the boss code until Vega says you're ready! for i in range ( 2 ) …" at bounding box center [326, 150] width 118 height 193
click at [326, 139] on div "# Don't touch the boss code until Vega says you're ready! for i in range ( 2 ) …" at bounding box center [326, 150] width 118 height 193
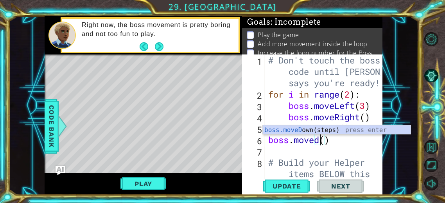
scroll to position [0, 2]
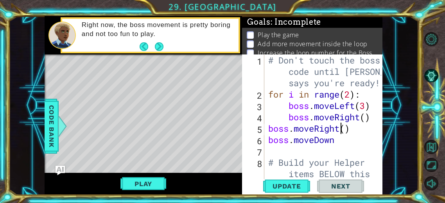
click at [340, 128] on div "# Don't touch the boss code until Vega says you're ready! for i in range ( 2 ) …" at bounding box center [326, 150] width 118 height 193
click at [341, 141] on div "# Don't touch the boss code until Vega says you're ready! for i in range ( 2 ) …" at bounding box center [326, 150] width 118 height 193
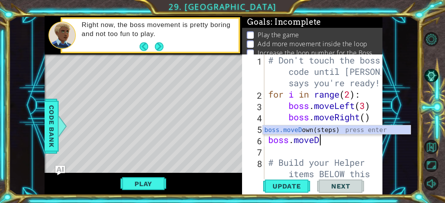
scroll to position [0, 2]
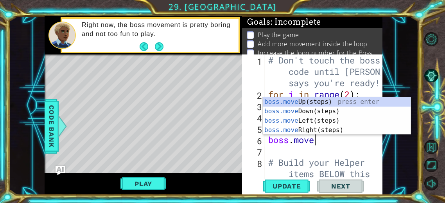
type textarea "boss.moveu"
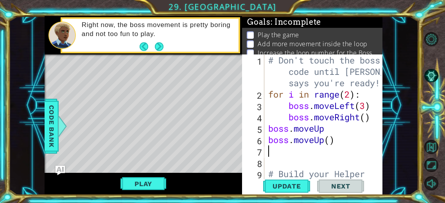
scroll to position [0, 0]
type textarea "boss.moveUp()"
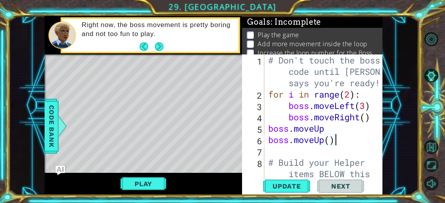
click at [288, 150] on div "# Don't touch the boss code until Vega says you're ready! for i in range ( 2 ) …" at bounding box center [326, 150] width 118 height 193
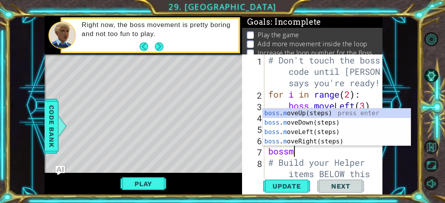
scroll to position [0, 0]
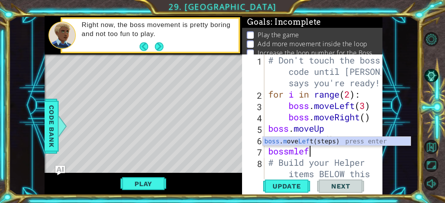
type textarea "bossmleft"
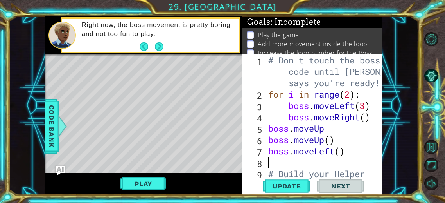
scroll to position [0, 0]
click at [289, 183] on span "Update" at bounding box center [287, 186] width 44 height 8
click at [131, 184] on button "Play" at bounding box center [143, 183] width 46 height 15
click at [125, 183] on button "Play" at bounding box center [143, 183] width 46 height 15
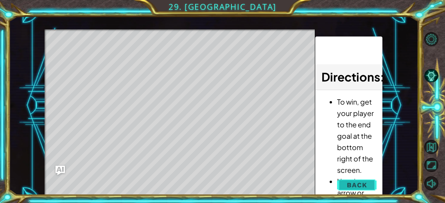
click at [342, 183] on button "Back" at bounding box center [356, 185] width 39 height 16
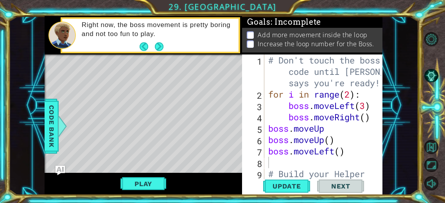
click at [160, 51] on button "Next" at bounding box center [159, 46] width 9 height 9
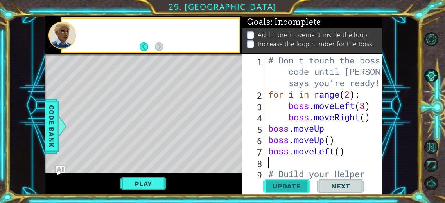
click at [288, 190] on button "Update" at bounding box center [286, 186] width 47 height 14
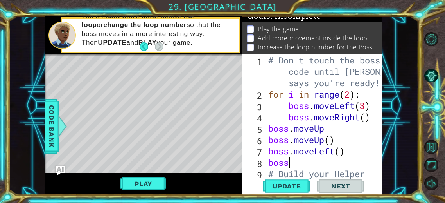
type textarea "bossm"
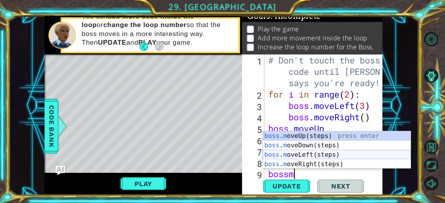
scroll to position [0, 0]
type textarea "bossm\"
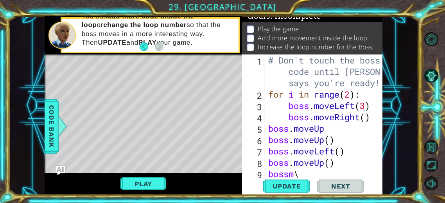
scroll to position [0, 0]
type textarea "bossm"
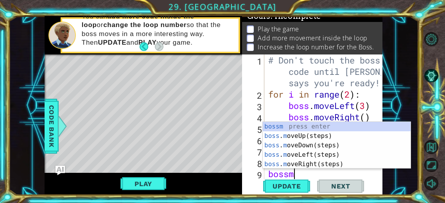
type textarea "bossmo"
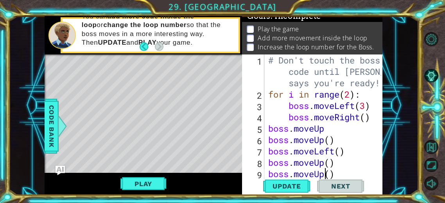
click at [323, 172] on div "# Don't touch the boss code until Vega says you're ready! for i in range ( 2 ) …" at bounding box center [326, 139] width 118 height 170
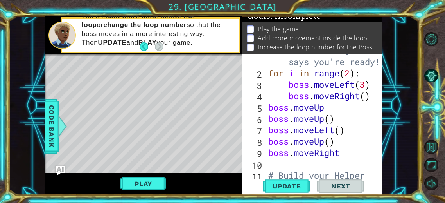
scroll to position [21, 0]
type textarea "boss.moveRight"
click at [287, 185] on span "Update" at bounding box center [287, 186] width 44 height 8
click at [145, 186] on button "Play" at bounding box center [143, 183] width 46 height 15
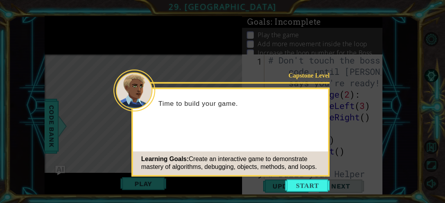
click at [303, 192] on icon at bounding box center [222, 101] width 445 height 203
click at [302, 186] on button "Start" at bounding box center [307, 185] width 45 height 13
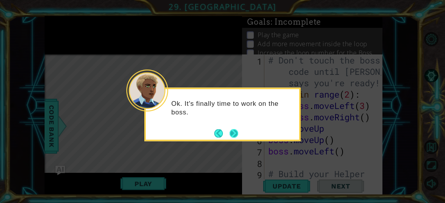
click at [232, 130] on button "Next" at bounding box center [233, 133] width 9 height 9
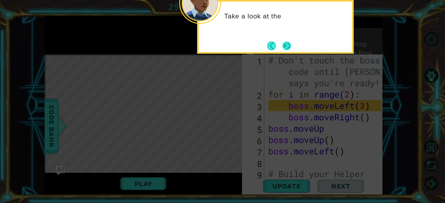
click at [285, 46] on button "Next" at bounding box center [286, 45] width 9 height 9
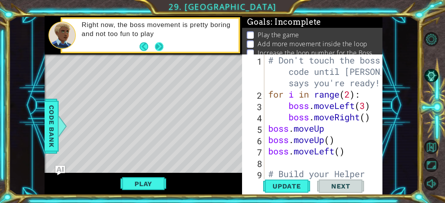
click at [159, 49] on button "Next" at bounding box center [158, 46] width 9 height 9
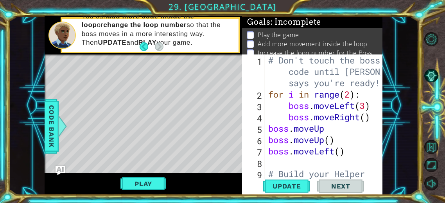
click at [303, 159] on div "# Don't touch the boss code until Vega says you're ready! for i in range ( 2 ) …" at bounding box center [326, 150] width 118 height 193
type textarea "b"
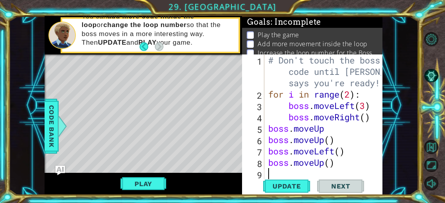
type textarea "b"
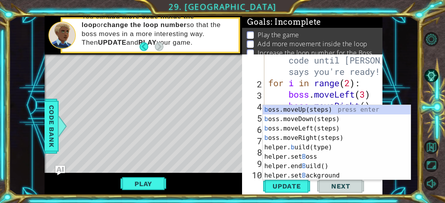
scroll to position [11, 0]
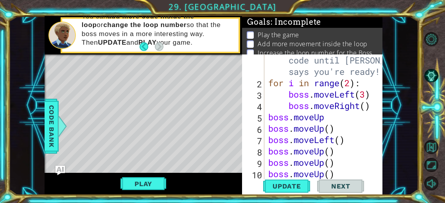
click at [328, 174] on div "# Don't touch the boss code until Vega says you're ready! for i in range ( 2 ) …" at bounding box center [326, 128] width 118 height 170
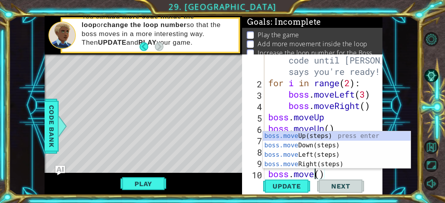
scroll to position [0, 2]
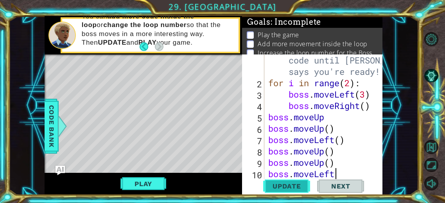
type textarea "boss.moveLeft"
click at [296, 191] on button "Update" at bounding box center [286, 186] width 47 height 14
click at [133, 183] on button "Play" at bounding box center [143, 183] width 46 height 15
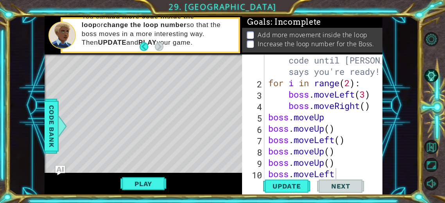
click at [305, 35] on p "Add more movement inside the loop" at bounding box center [312, 34] width 109 height 9
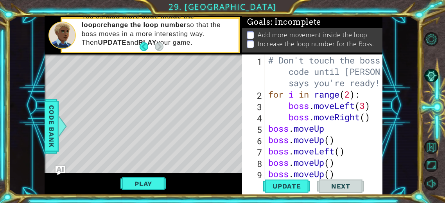
scroll to position [0, 0]
click at [274, 37] on p "Add more movement inside the loop" at bounding box center [312, 34] width 109 height 9
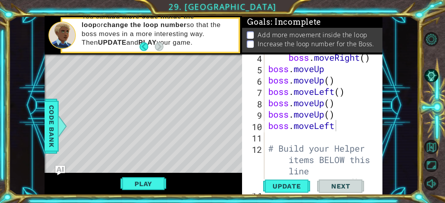
scroll to position [63, 0]
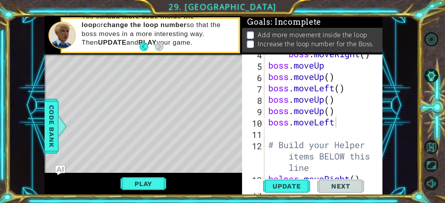
click at [281, 129] on div "boss . moveRight ( ) boss . moveUp boss . moveUp ( ) boss . moveLeft ( ) boss .…" at bounding box center [326, 121] width 118 height 147
click at [332, 122] on div "boss . moveRight ( ) boss . moveUp boss . moveUp ( ) boss . moveLeft ( ) boss .…" at bounding box center [326, 121] width 118 height 147
click at [338, 121] on div "boss . moveRight ( ) boss . moveUp boss . moveUp ( ) boss . moveLeft ( ) boss .…" at bounding box center [326, 121] width 118 height 147
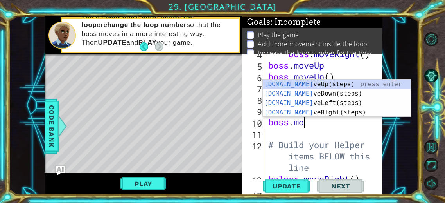
type textarea "boss.m"
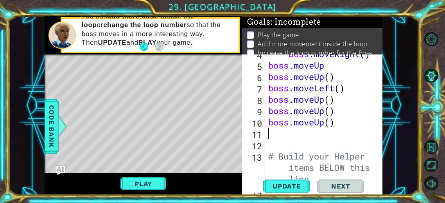
type textarea "b"
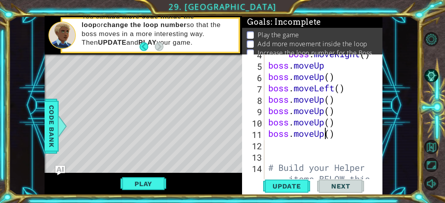
click at [325, 132] on div "boss . moveRight ( ) boss . moveUp boss . moveUp ( ) boss . moveLeft ( ) boss .…" at bounding box center [326, 133] width 118 height 170
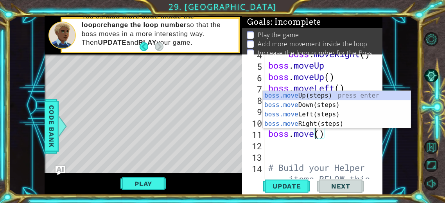
scroll to position [0, 2]
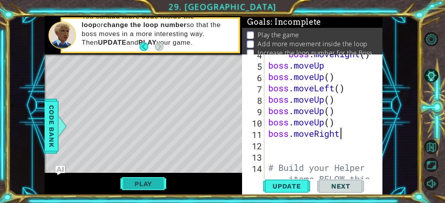
click at [139, 185] on button "Play" at bounding box center [143, 183] width 46 height 15
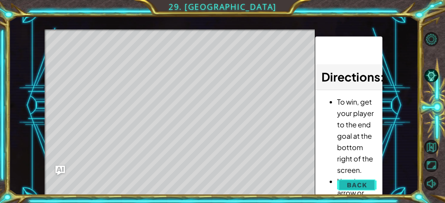
click at [349, 183] on span "Back" at bounding box center [357, 185] width 20 height 8
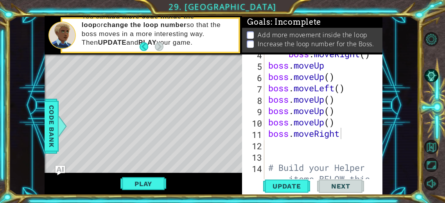
type textarea "# Build your Helper items BELOW this line"
click at [280, 177] on div "boss . moveRight ( ) boss . moveUp boss . moveUp ( ) boss . moveLeft ( ) boss .…" at bounding box center [326, 133] width 118 height 170
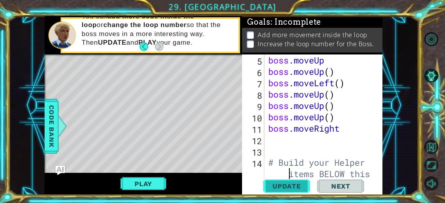
click at [278, 181] on button "Update" at bounding box center [286, 186] width 47 height 14
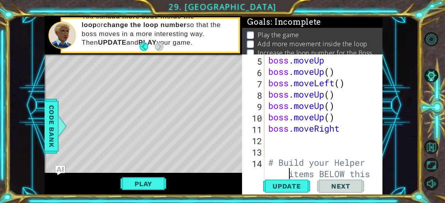
click at [292, 143] on div "boss . moveUp boss . moveUp ( ) boss . moveLeft ( ) boss . moveUp ( ) boss . mo…" at bounding box center [326, 139] width 118 height 170
click at [138, 183] on button "Play" at bounding box center [143, 183] width 46 height 15
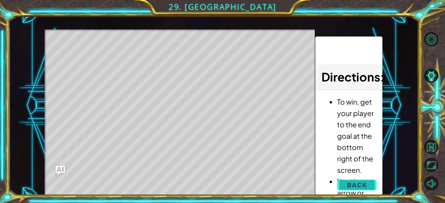
click at [349, 187] on span "Back" at bounding box center [357, 185] width 20 height 8
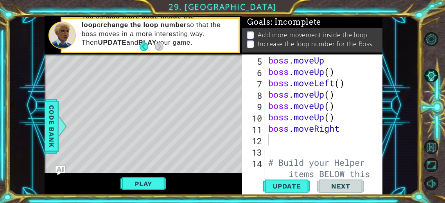
type textarea "boss.moveRight"
click at [315, 131] on div "boss . moveUp boss . moveUp ( ) boss . moveLeft ( ) boss . moveUp ( ) boss . mo…" at bounding box center [326, 139] width 118 height 170
click at [310, 138] on div "boss . moveUp boss . moveUp ( ) boss . moveLeft ( ) boss . moveUp ( ) boss . mo…" at bounding box center [326, 139] width 118 height 170
type textarea "b"
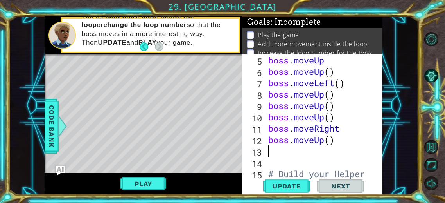
click at [326, 139] on div "boss . moveUp boss . moveUp ( ) boss . moveLeft ( ) boss . moveUp ( ) boss . mo…" at bounding box center [326, 139] width 118 height 170
click at [339, 140] on div "boss . moveUp boss . moveUp ( ) boss . moveLeft ( ) boss . moveUp ( ) boss . mo…" at bounding box center [326, 139] width 118 height 170
type textarea "boss.moveDown(2)"
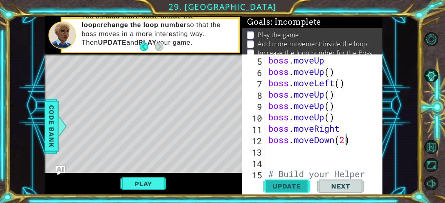
click at [291, 187] on span "Update" at bounding box center [287, 186] width 44 height 8
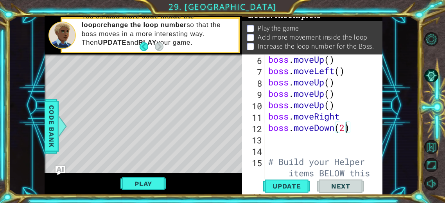
scroll to position [74, 0]
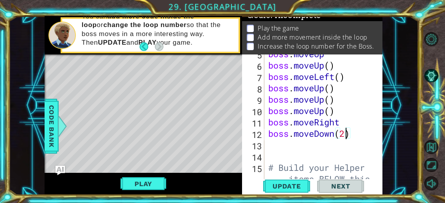
click at [273, 143] on div "boss . moveUp boss . moveUp ( ) boss . moveLeft ( ) boss . moveUp ( ) boss . mo…" at bounding box center [326, 133] width 118 height 170
type textarea "l"
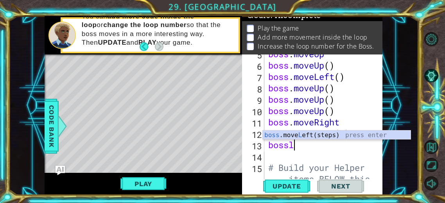
type textarea "boss"
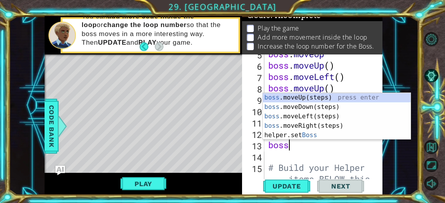
scroll to position [0, 0]
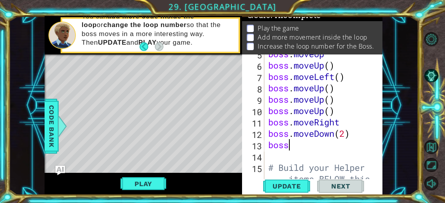
click at [294, 156] on div "boss . moveUp boss . moveUp ( ) boss . moveLeft ( ) boss . moveUp ( ) boss . mo…" at bounding box center [326, 133] width 118 height 170
click at [304, 148] on div "boss . moveUp boss . moveUp ( ) boss . moveLeft ( ) boss . moveUp ( ) boss . mo…" at bounding box center [326, 133] width 118 height 170
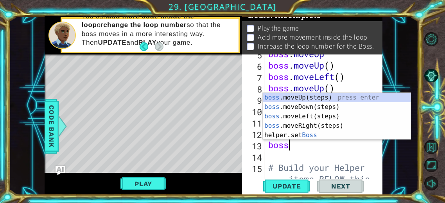
scroll to position [0, 0]
type textarea "bossd"
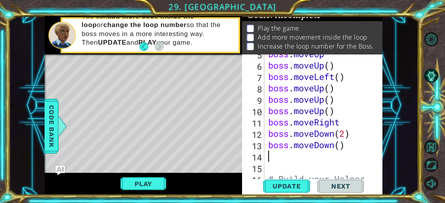
scroll to position [0, 0]
click at [335, 111] on div "boss . moveUp boss . moveUp ( ) boss . moveLeft ( ) boss . moveUp ( ) boss . mo…" at bounding box center [326, 133] width 118 height 170
click at [330, 110] on div "boss . moveUp boss . moveUp ( ) boss . moveLeft ( ) boss . moveUp ( ) boss . mo…" at bounding box center [324, 116] width 114 height 125
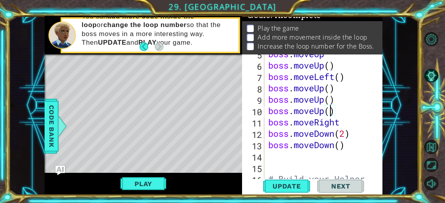
scroll to position [0, 2]
click at [333, 99] on div "boss . moveUp boss . moveUp ( ) boss . moveLeft ( ) boss . moveUp ( ) boss . mo…" at bounding box center [326, 133] width 118 height 170
click at [330, 88] on div "boss . moveUp boss . moveUp ( ) boss . moveLeft ( ) boss . moveUp ( ) boss . mo…" at bounding box center [326, 133] width 118 height 170
click at [331, 100] on div "boss . moveUp boss . moveUp ( ) boss . moveLeft ( ) boss . moveUp ( 1 ) boss . …" at bounding box center [326, 133] width 118 height 170
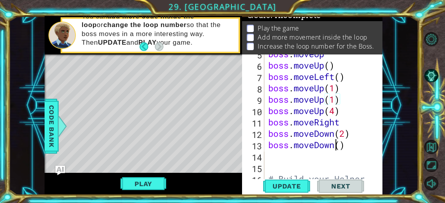
click at [338, 146] on div "boss . moveUp boss . moveUp ( ) boss . moveLeft ( ) boss . moveUp ( 1 ) boss . …" at bounding box center [326, 133] width 118 height 170
click at [341, 143] on div "boss . moveUp boss . moveUp ( ) boss . moveLeft ( ) boss . moveUp ( 1 ) boss . …" at bounding box center [326, 133] width 118 height 170
type textarea "boss.moveDown(1)"
click at [289, 183] on span "Update" at bounding box center [287, 186] width 44 height 8
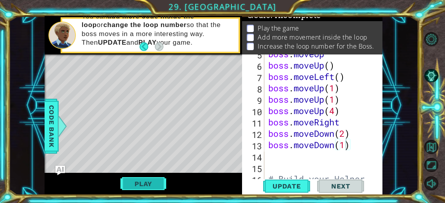
click at [141, 185] on button "Play" at bounding box center [143, 183] width 46 height 15
